Goal: Task Accomplishment & Management: Complete application form

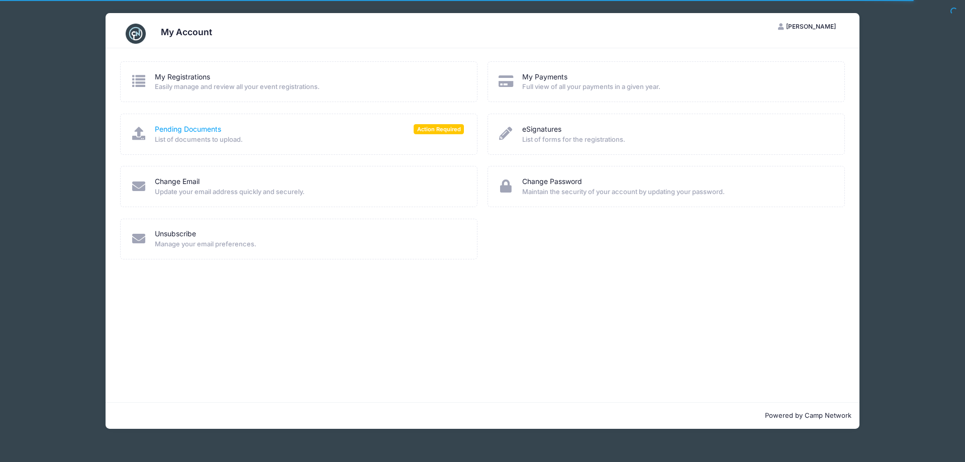
click at [188, 131] on link "Pending Documents" at bounding box center [188, 129] width 66 height 11
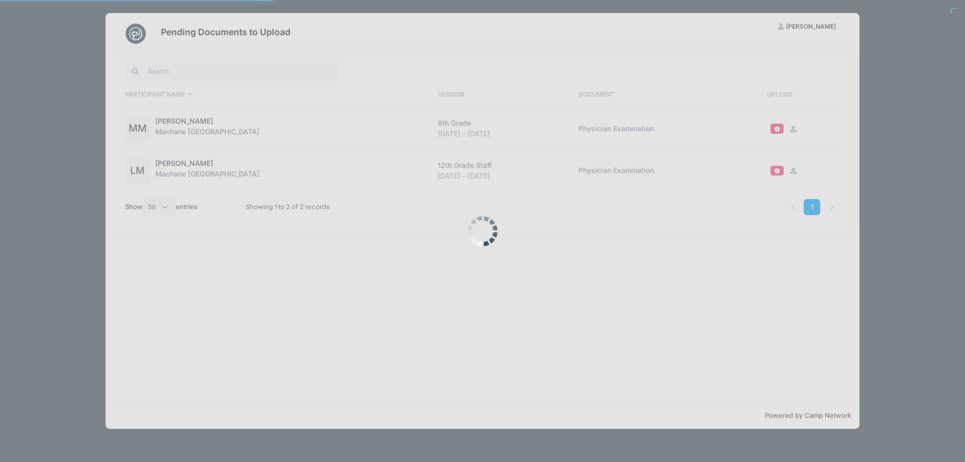
select select "50"
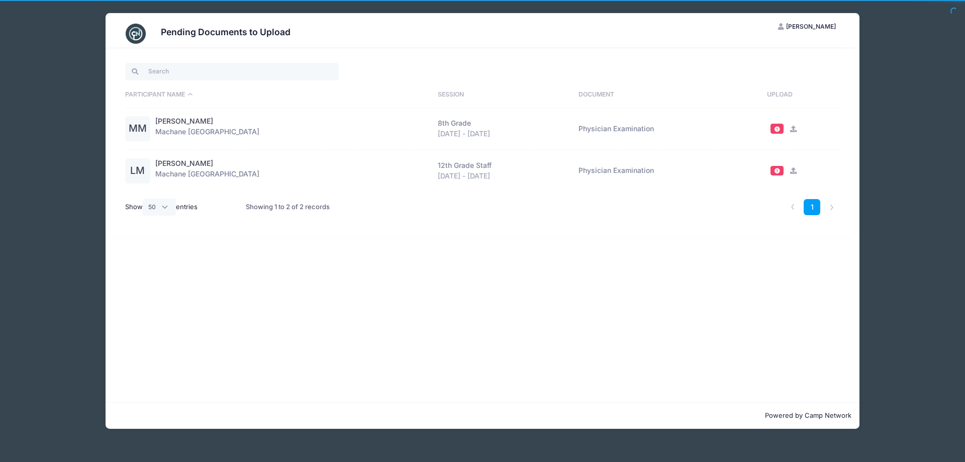
click at [792, 129] on icon at bounding box center [793, 129] width 8 height 7
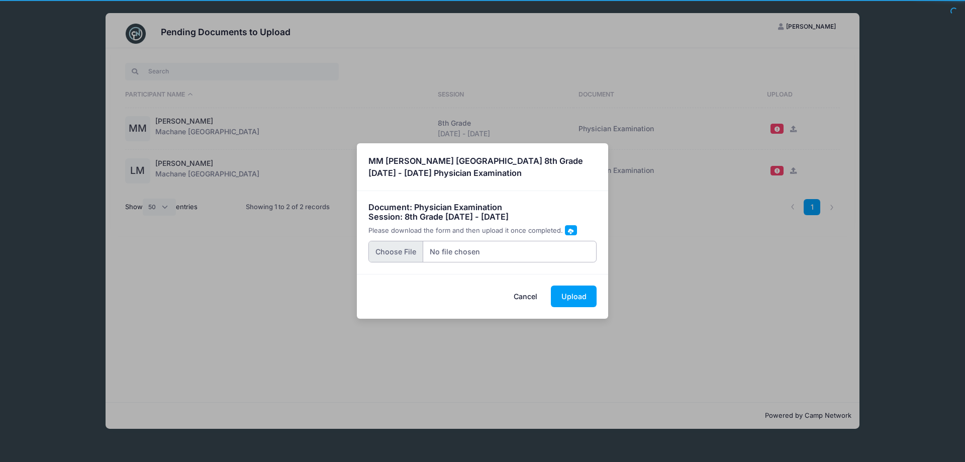
click at [402, 249] on input "file" at bounding box center [482, 252] width 229 height 22
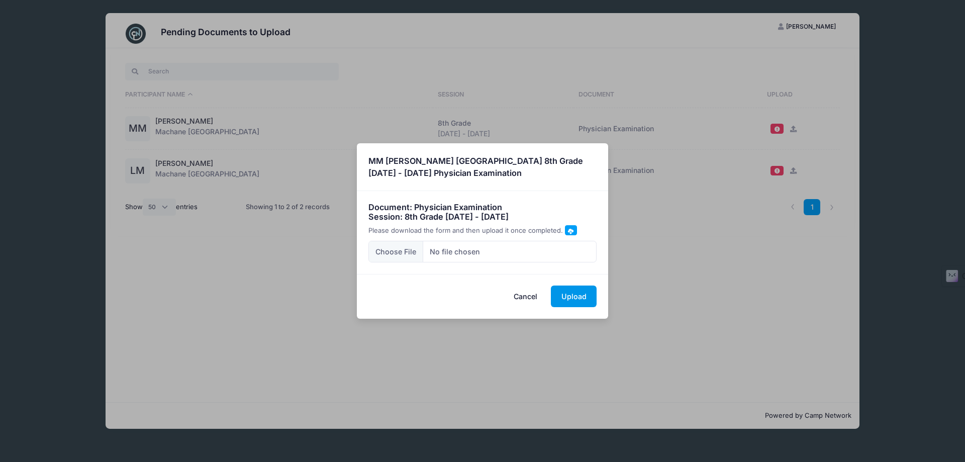
click at [583, 297] on button "Upload" at bounding box center [574, 296] width 46 height 22
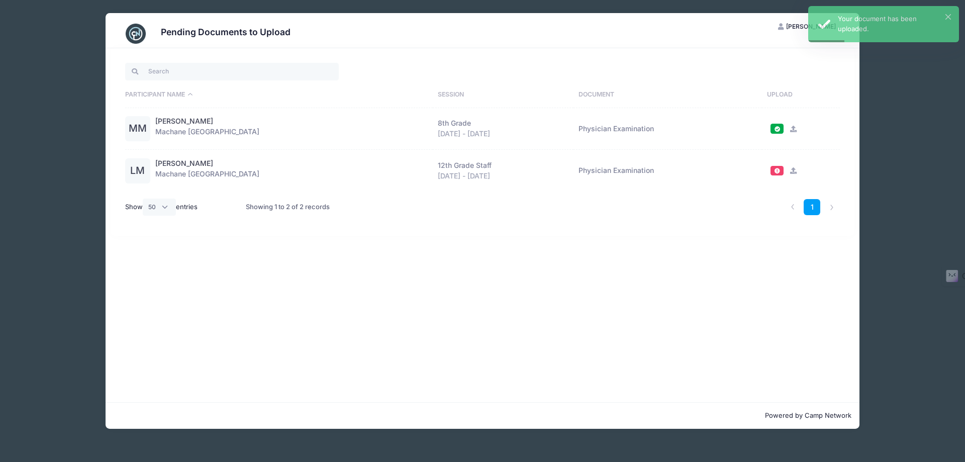
click at [791, 173] on icon at bounding box center [793, 170] width 8 height 7
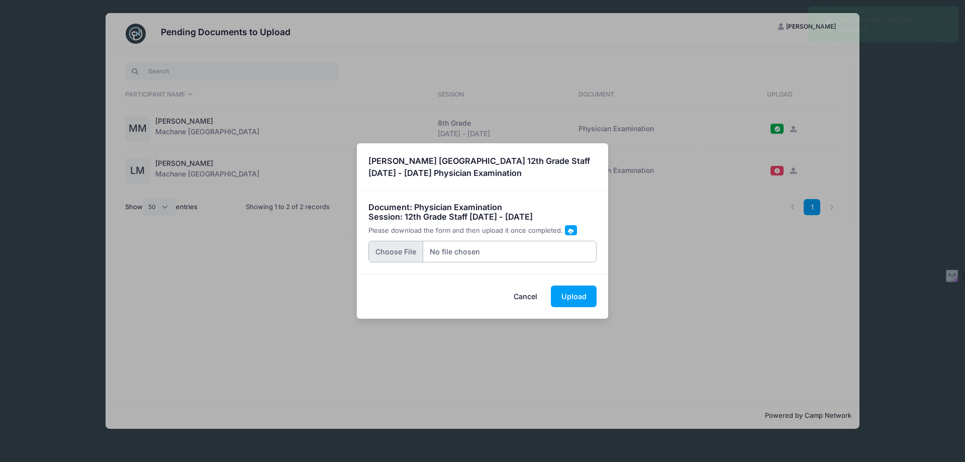
click at [397, 250] on input "file" at bounding box center [482, 252] width 229 height 22
click at [579, 290] on button "Upload" at bounding box center [574, 296] width 46 height 22
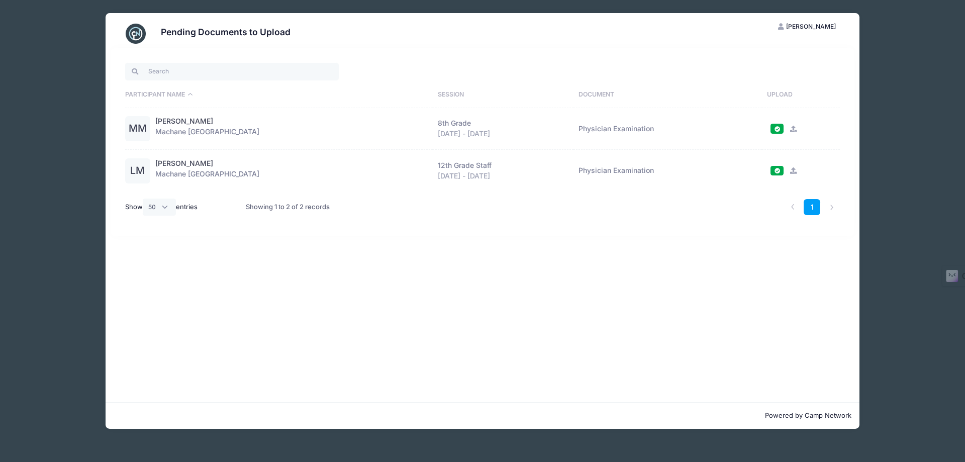
click at [790, 131] on icon at bounding box center [793, 129] width 8 height 7
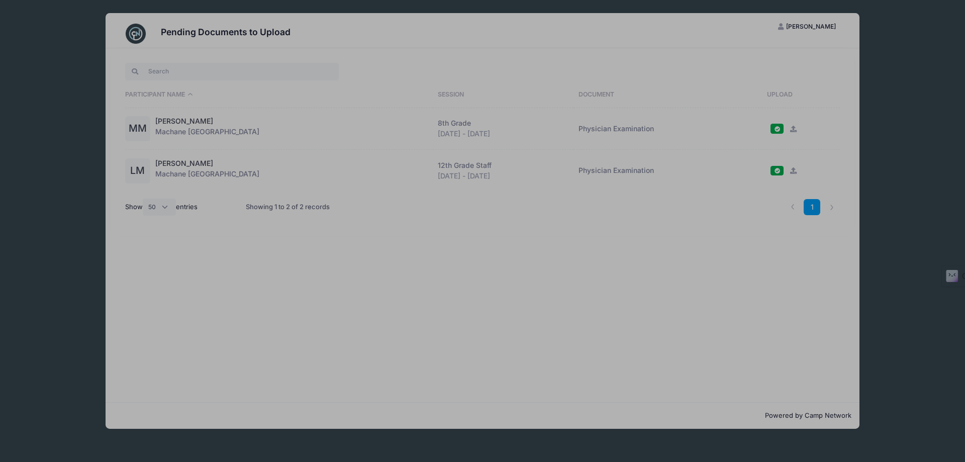
click at [0, 0] on div "× MM [PERSON_NAME] [GEOGRAPHIC_DATA] 8th Grade [DATE] - [DATE] Physician Examin…" at bounding box center [0, 0] width 0 height 0
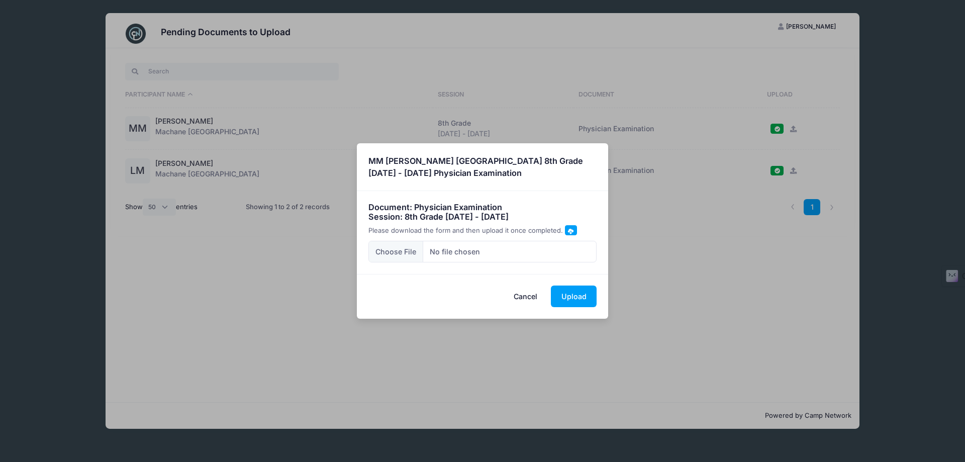
click at [530, 292] on button "Cancel" at bounding box center [525, 296] width 44 height 22
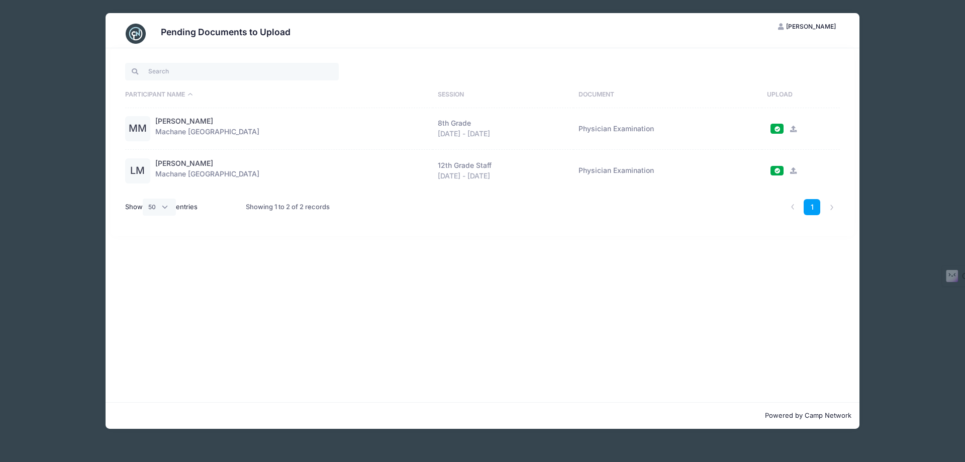
click at [792, 129] on icon at bounding box center [793, 129] width 8 height 7
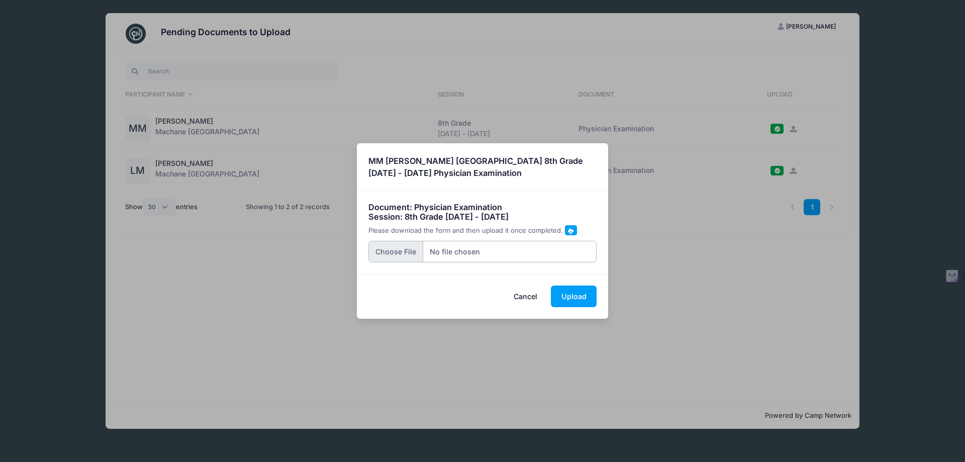
click at [394, 250] on input "file" at bounding box center [482, 252] width 229 height 22
click at [393, 250] on input "file" at bounding box center [482, 252] width 229 height 22
type input "C:\fakepath\[PERSON_NAME], immunization records.pdf"
click at [571, 291] on button "Upload" at bounding box center [574, 296] width 46 height 22
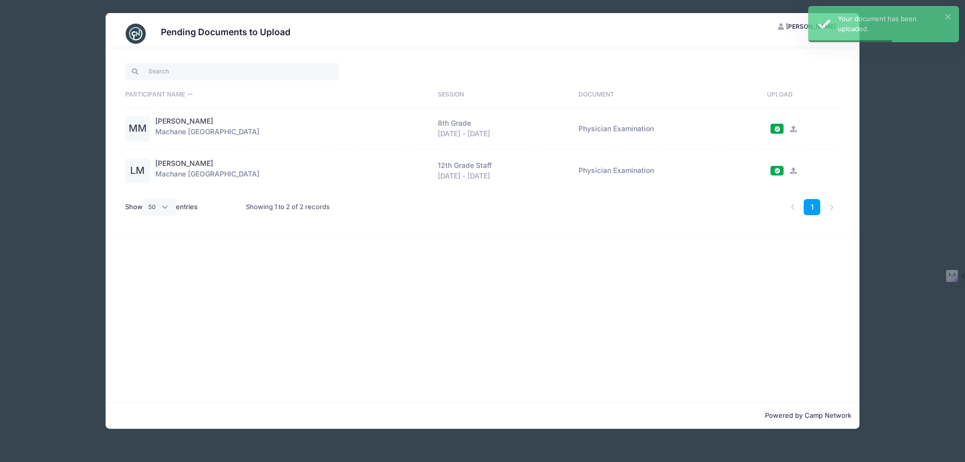
click at [789, 172] on icon at bounding box center [793, 170] width 8 height 7
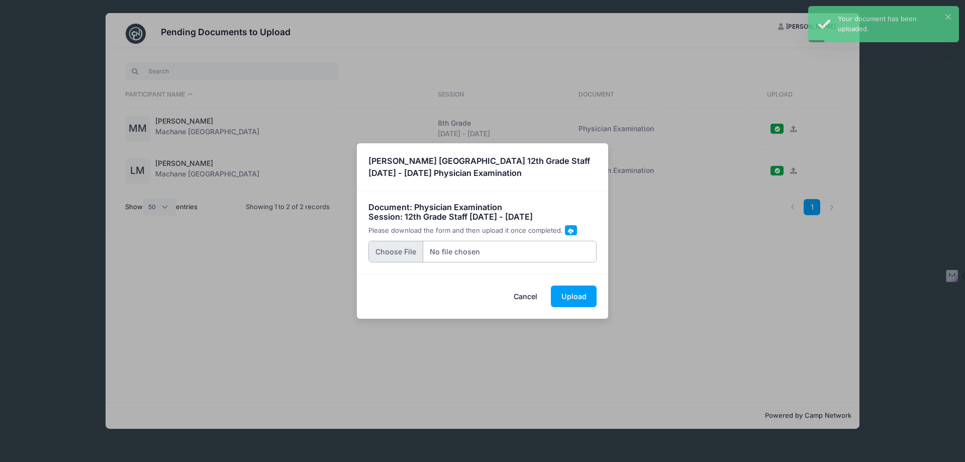
click at [395, 249] on input "file" at bounding box center [482, 252] width 229 height 22
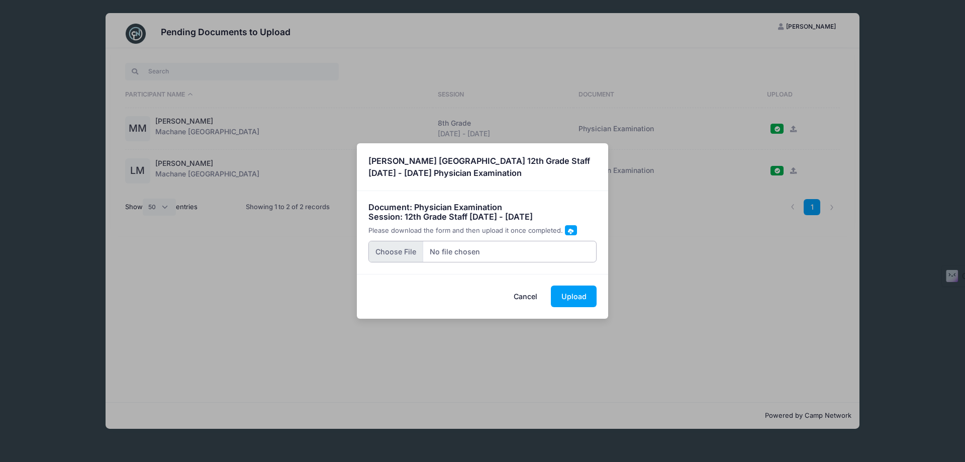
type input "C:\fakepath\[PERSON_NAME], immunization records (1).pdf"
click at [572, 291] on button "Upload" at bounding box center [574, 296] width 46 height 22
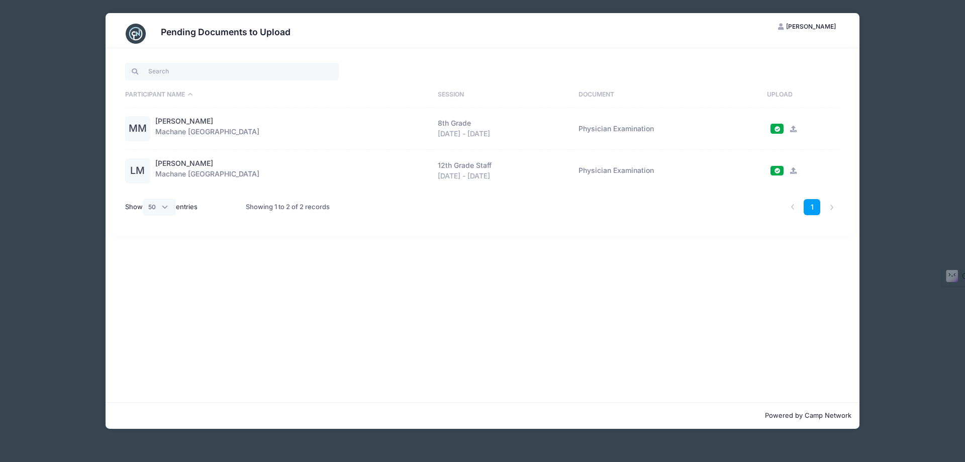
click at [789, 130] on icon at bounding box center [793, 129] width 8 height 7
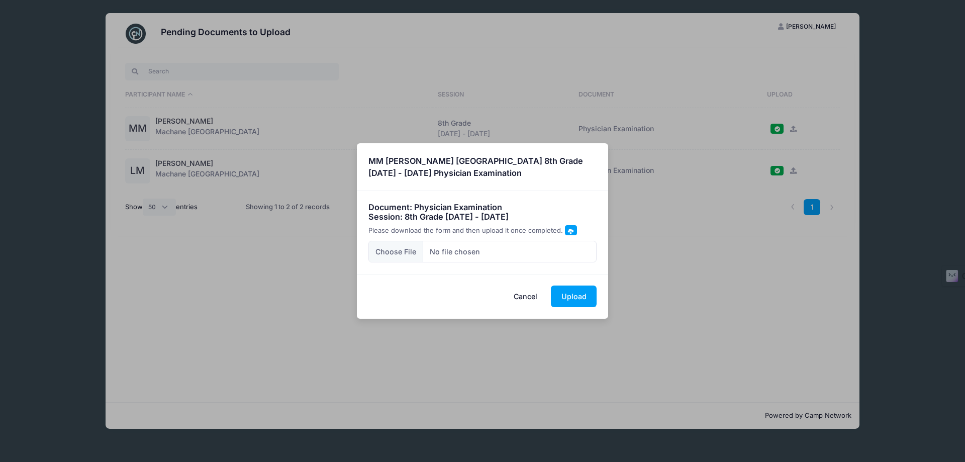
click at [526, 294] on button "Cancel" at bounding box center [525, 296] width 44 height 22
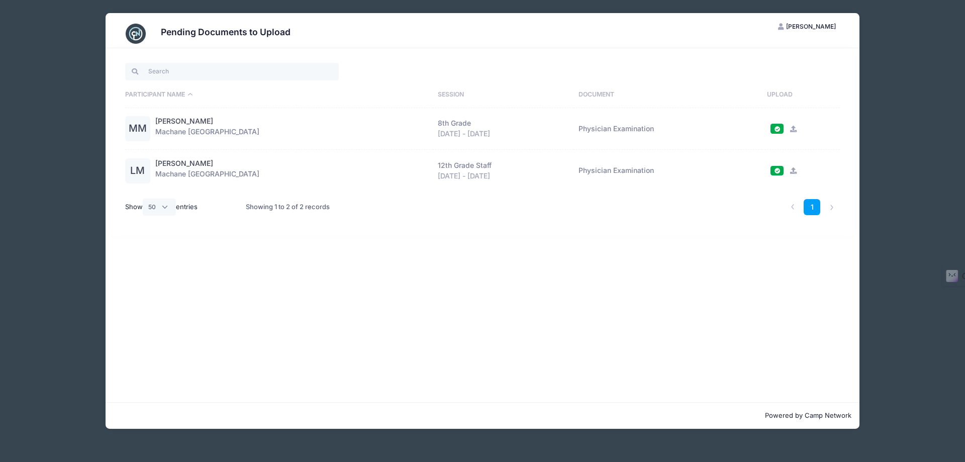
click at [799, 23] on span "[PERSON_NAME]" at bounding box center [811, 27] width 50 height 8
click at [757, 55] on link "My Account" at bounding box center [781, 51] width 116 height 19
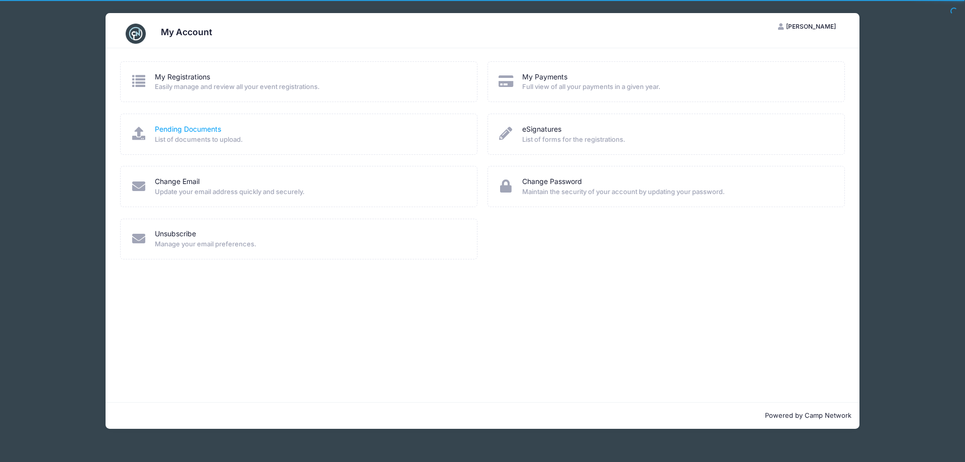
click at [174, 127] on link "Pending Documents" at bounding box center [188, 129] width 66 height 11
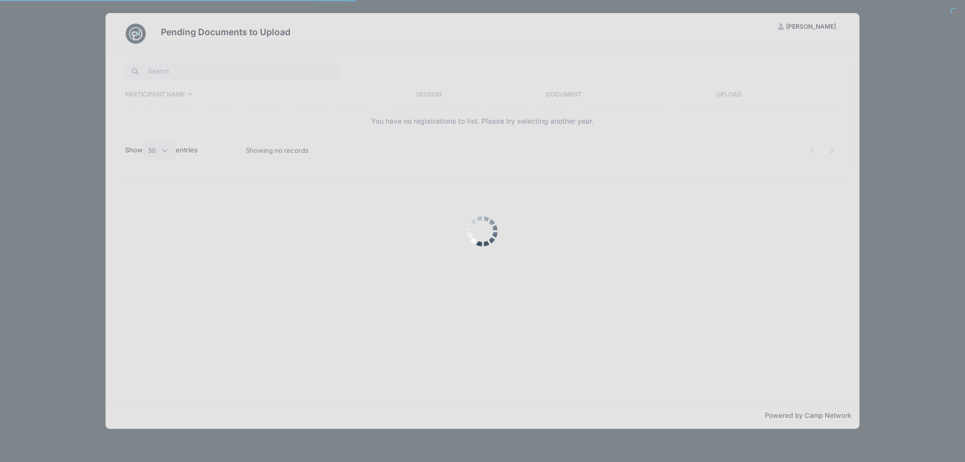
select select "50"
